Goal: Task Accomplishment & Management: Manage account settings

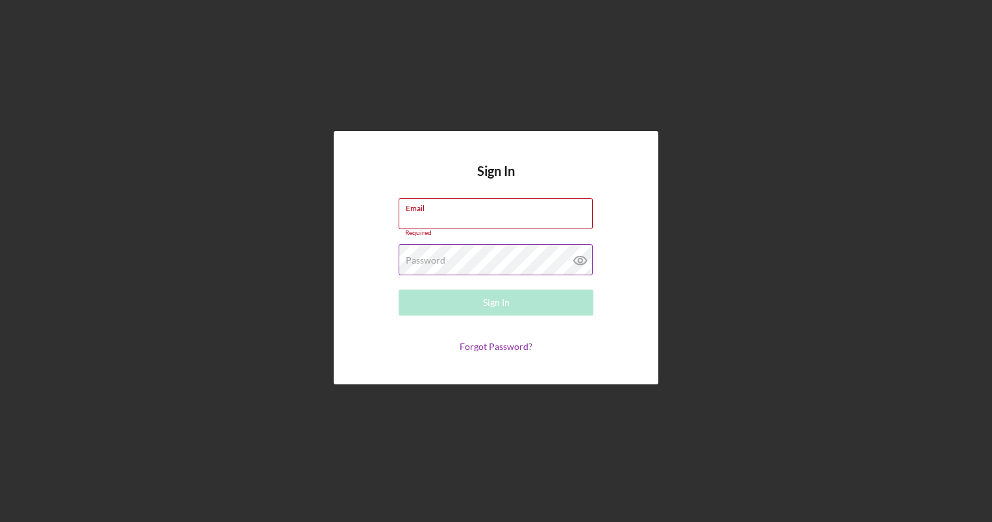
type input "wbrown@cwcarolina.org"
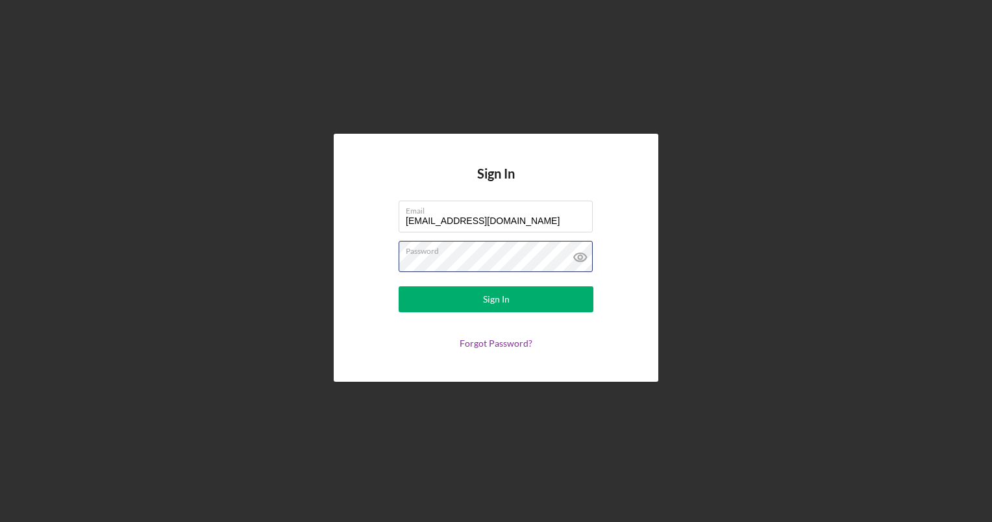
click at [325, 270] on div "Sign In Email wbrown@cwcarolina.org Password Sign In Forgot Password?" at bounding box center [495, 257] width 979 height 515
click at [652, 330] on div "Sign In Email wbrown@cwcarolina.org Password Sign In Forgot Password?" at bounding box center [496, 257] width 325 height 247
click at [301, 262] on div "Sign In Email wbrown@cwcarolina.org Password Sign In Forgot Password?" at bounding box center [495, 257] width 979 height 515
click at [399, 286] on button "Sign In" at bounding box center [496, 299] width 195 height 26
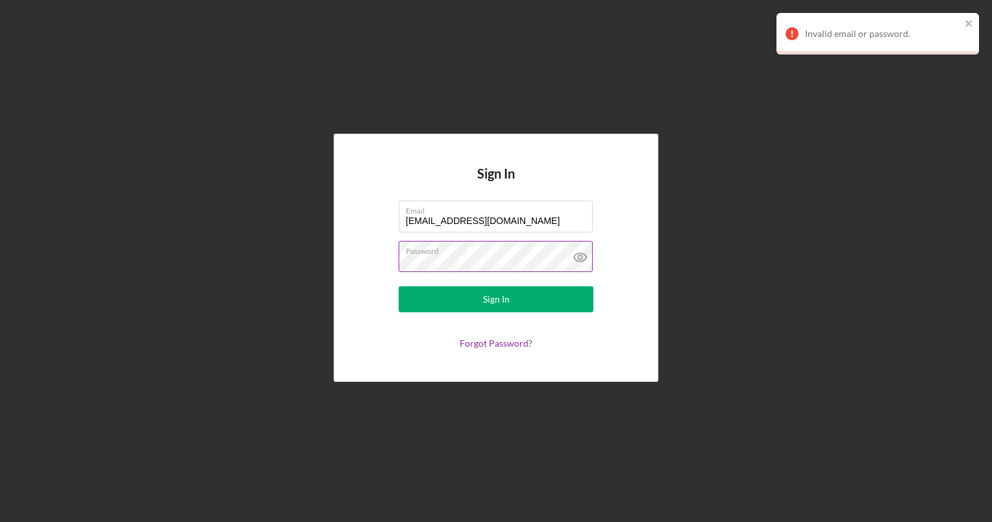
click at [578, 258] on icon at bounding box center [580, 257] width 4 height 4
click at [471, 252] on label "Password" at bounding box center [499, 248] width 187 height 14
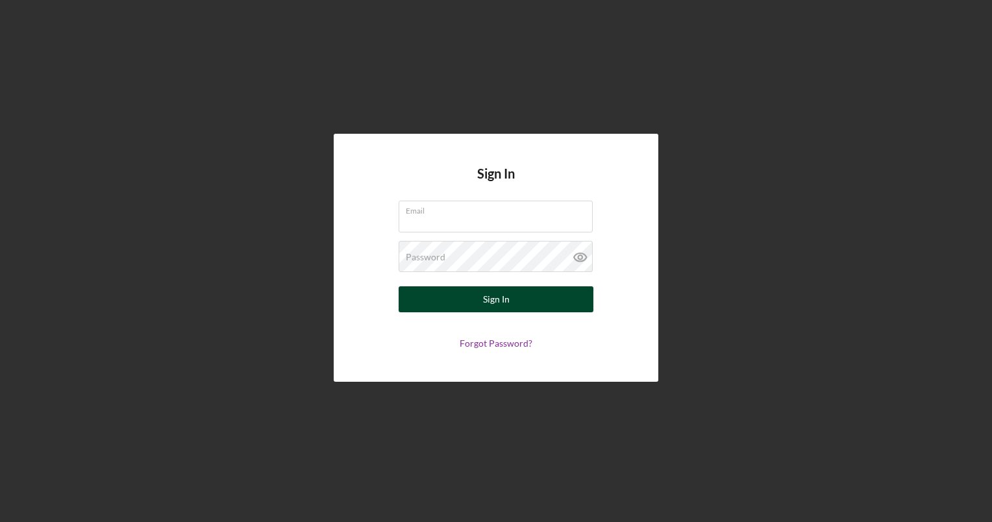
type input "[EMAIL_ADDRESS][DOMAIN_NAME]"
click at [496, 297] on div "Sign In" at bounding box center [496, 299] width 27 height 26
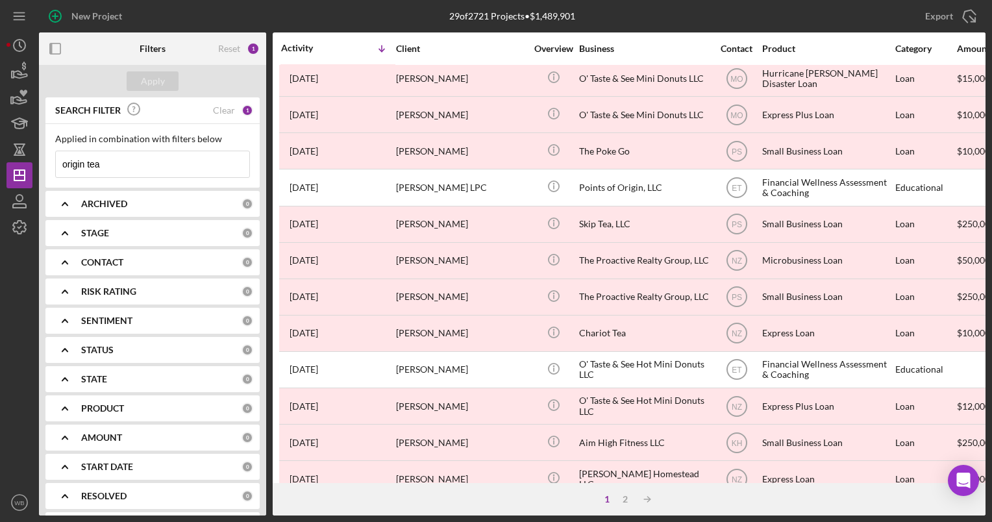
scroll to position [130, 0]
